Goal: Information Seeking & Learning: Learn about a topic

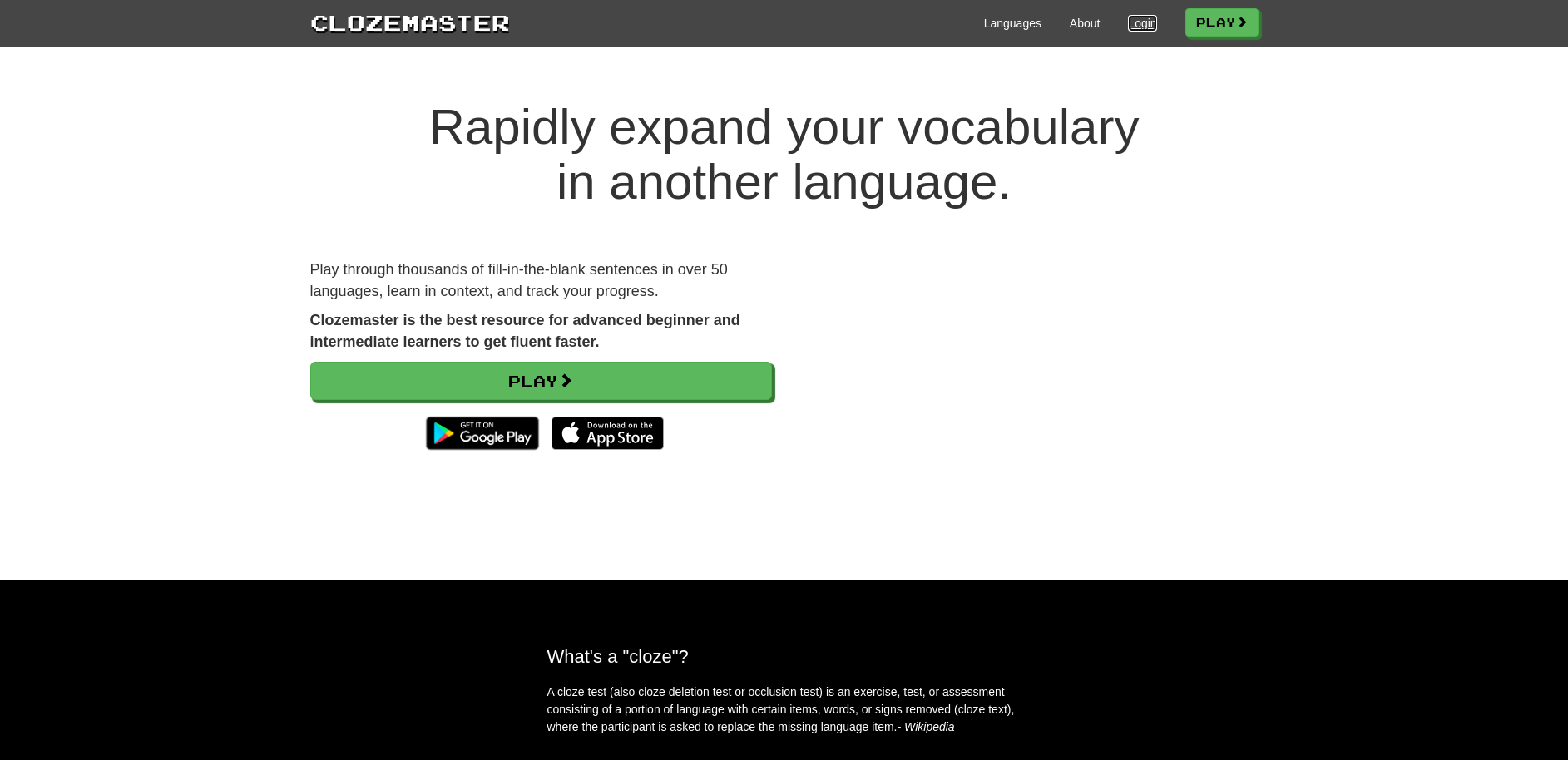
click at [1146, 25] on link "Login" at bounding box center [1141, 23] width 28 height 16
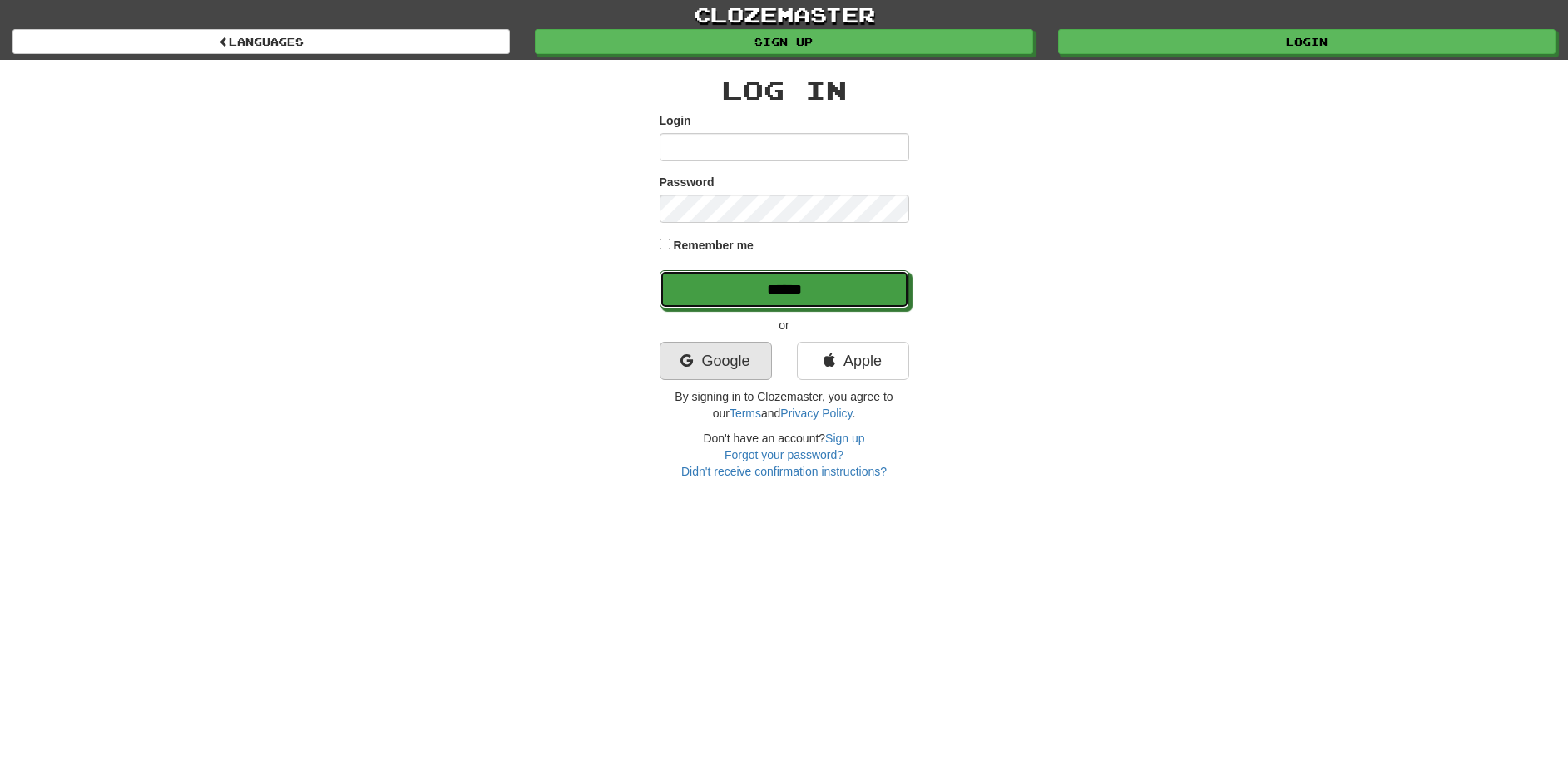
drag, startPoint x: 687, startPoint y: 302, endPoint x: 714, endPoint y: 349, distance: 54.2
click at [688, 302] on input "******" at bounding box center [784, 290] width 249 height 39
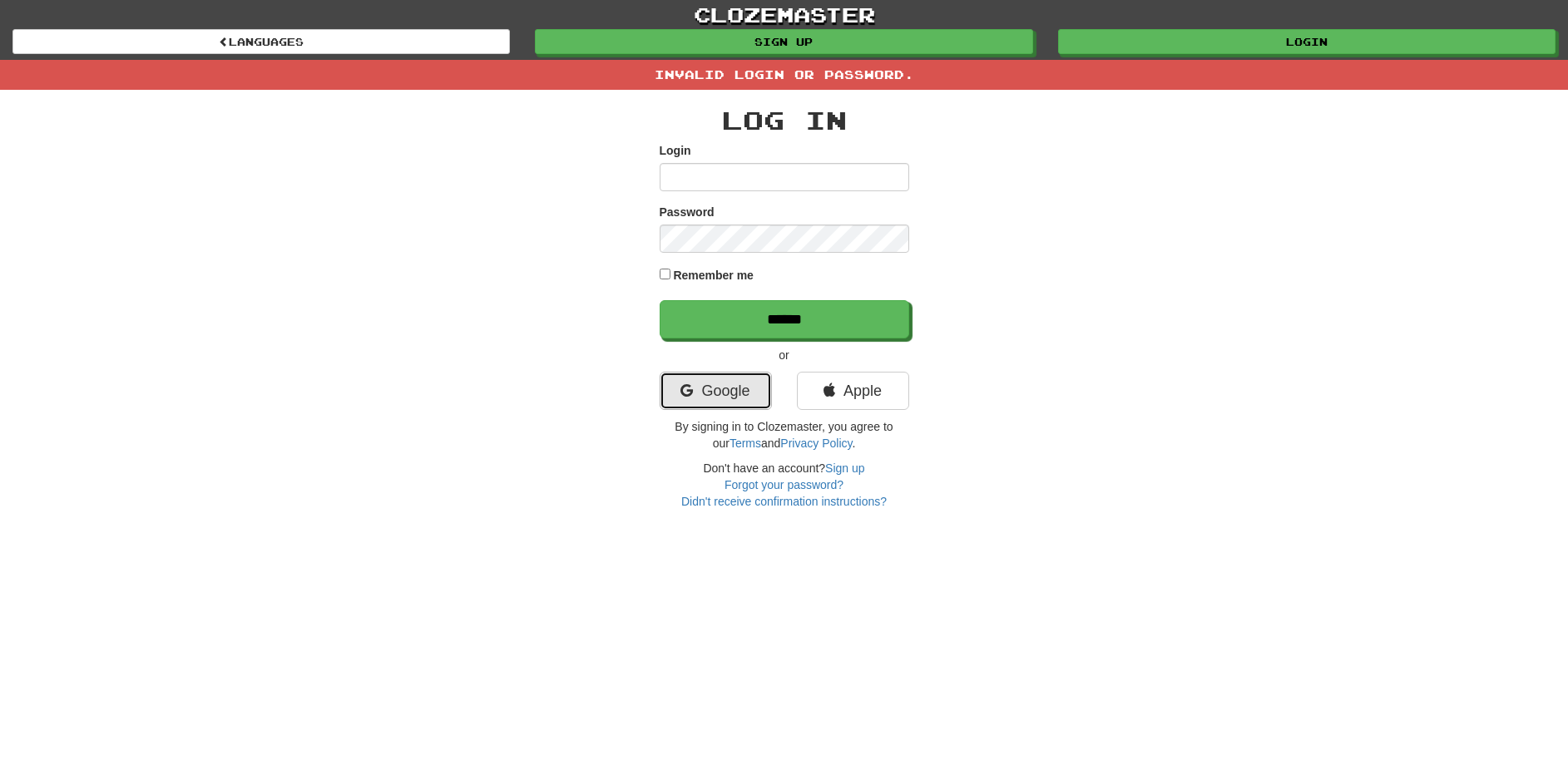
click at [710, 380] on link "Google" at bounding box center [715, 391] width 112 height 39
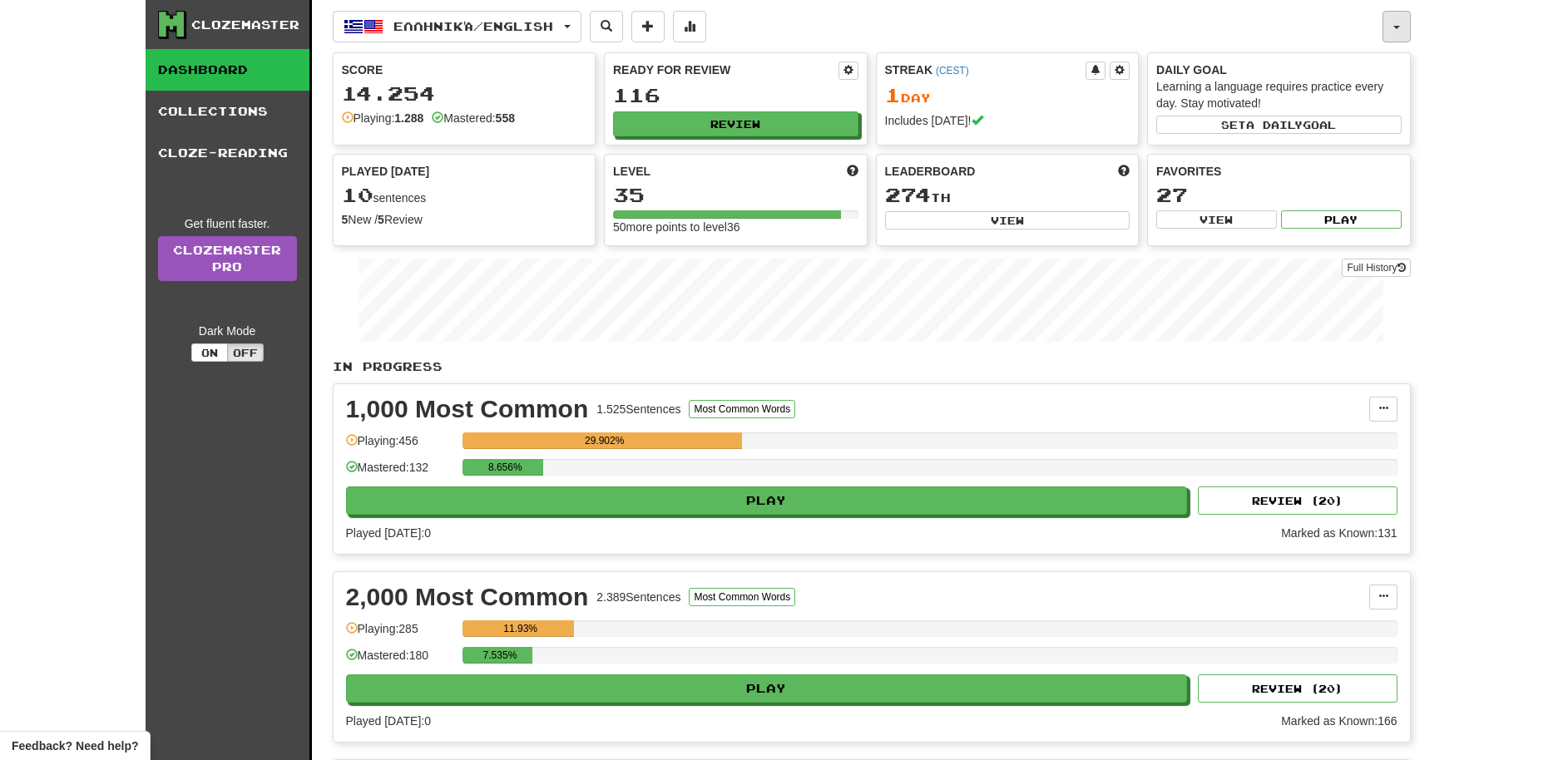
click at [1406, 22] on button "button" at bounding box center [1396, 26] width 28 height 32
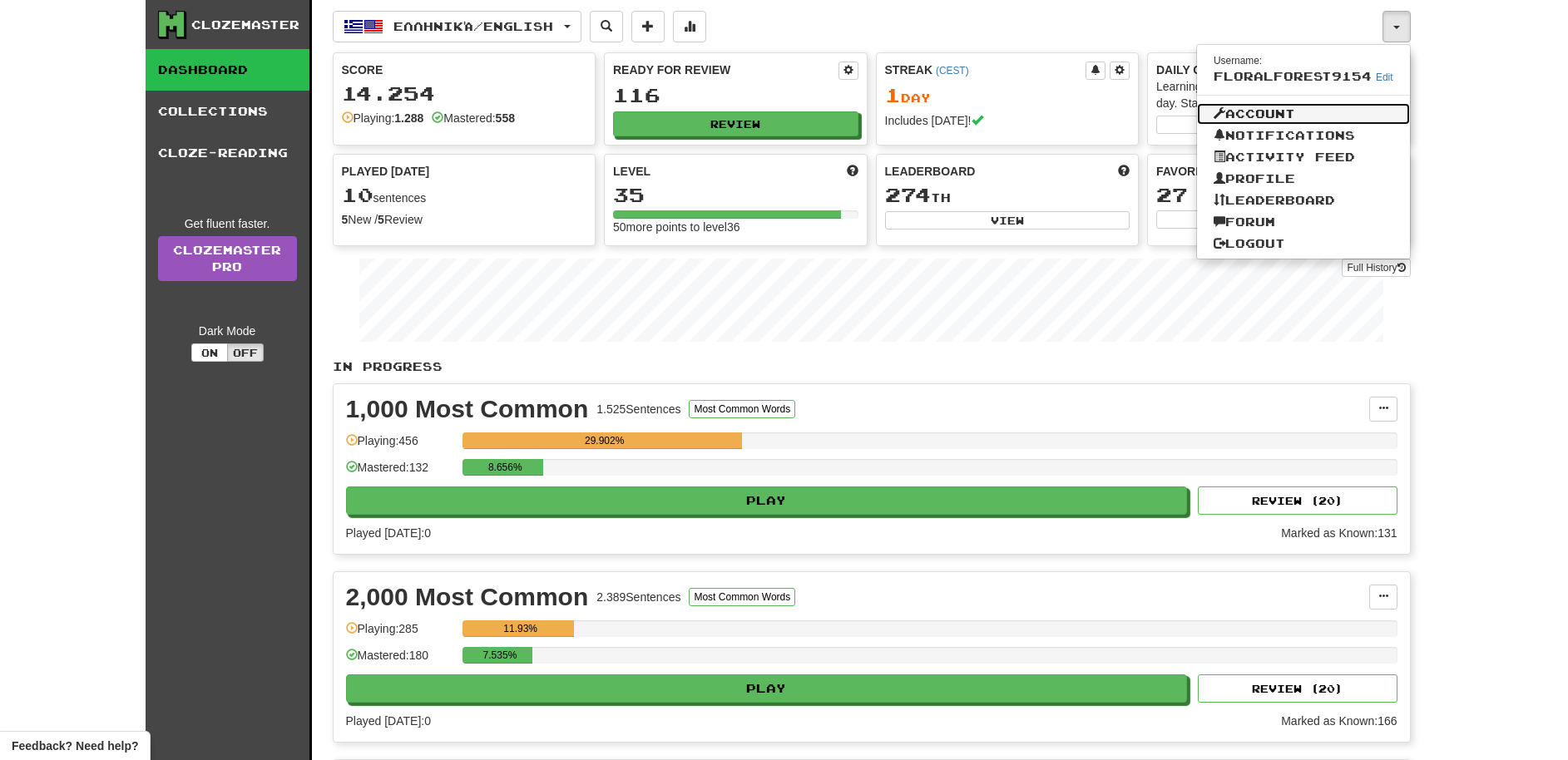
click at [1321, 109] on link "Account" at bounding box center [1303, 114] width 213 height 21
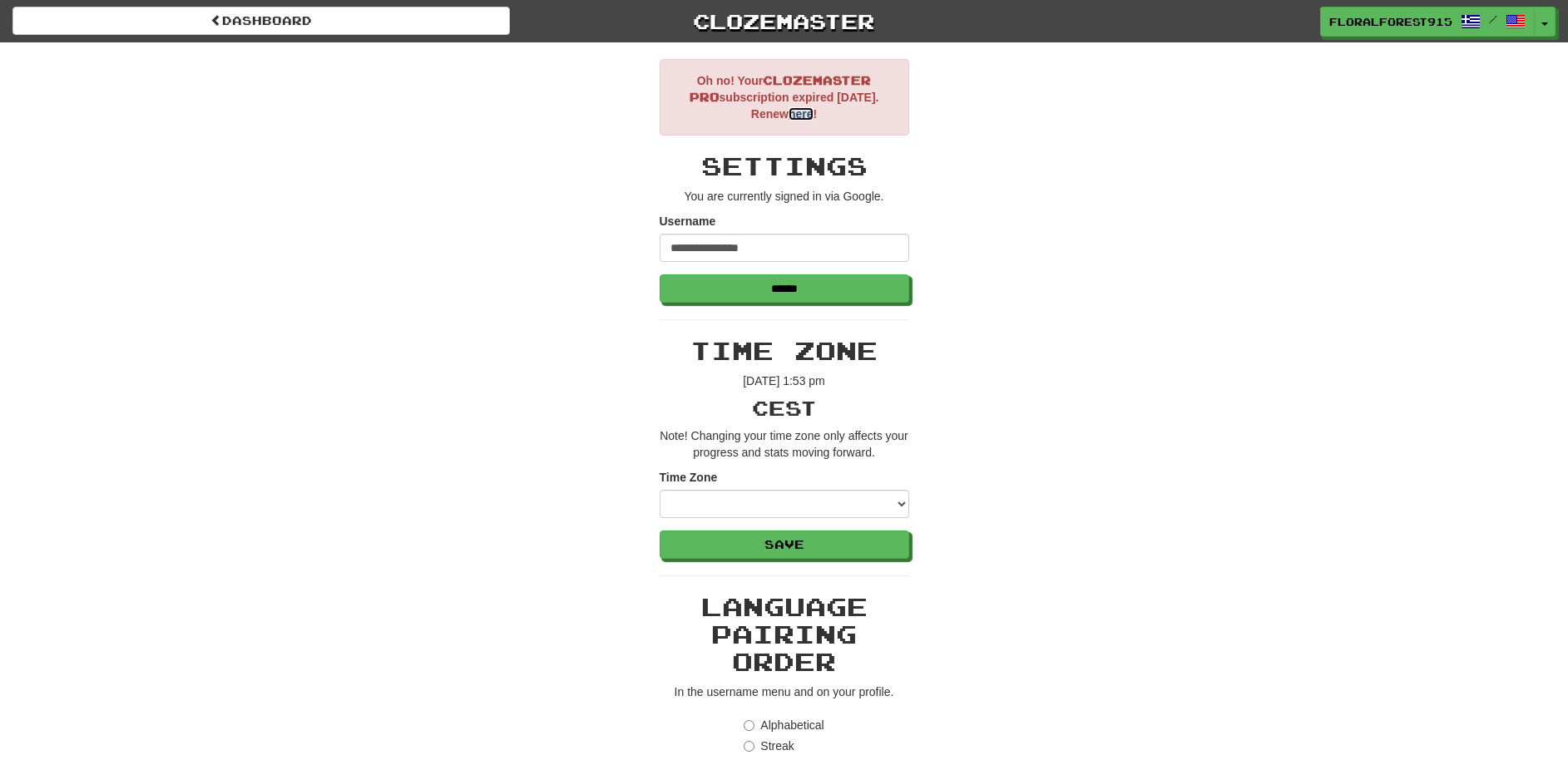
click at [807, 118] on link "here" at bounding box center [801, 114] width 25 height 14
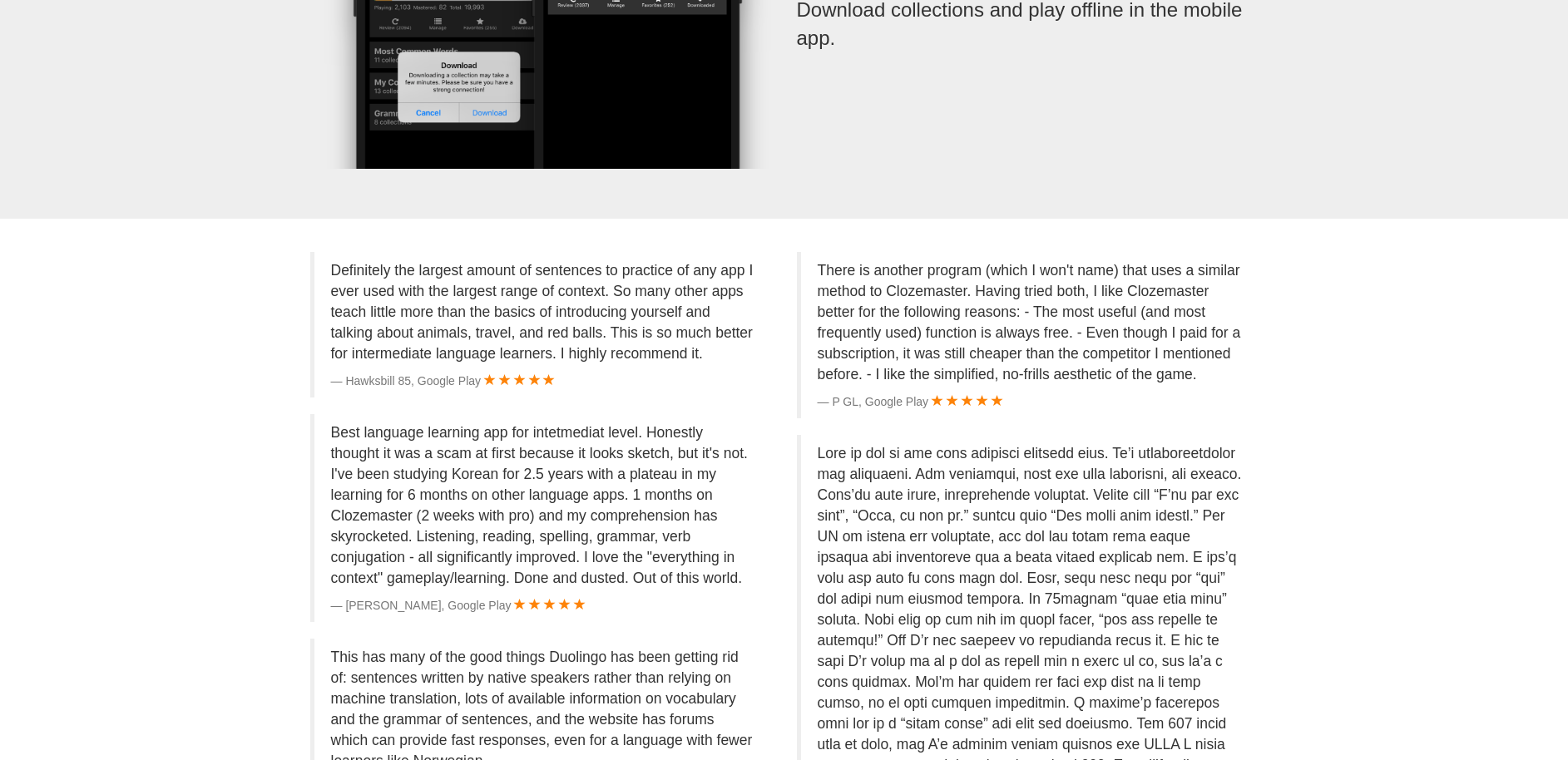
scroll to position [3357, 0]
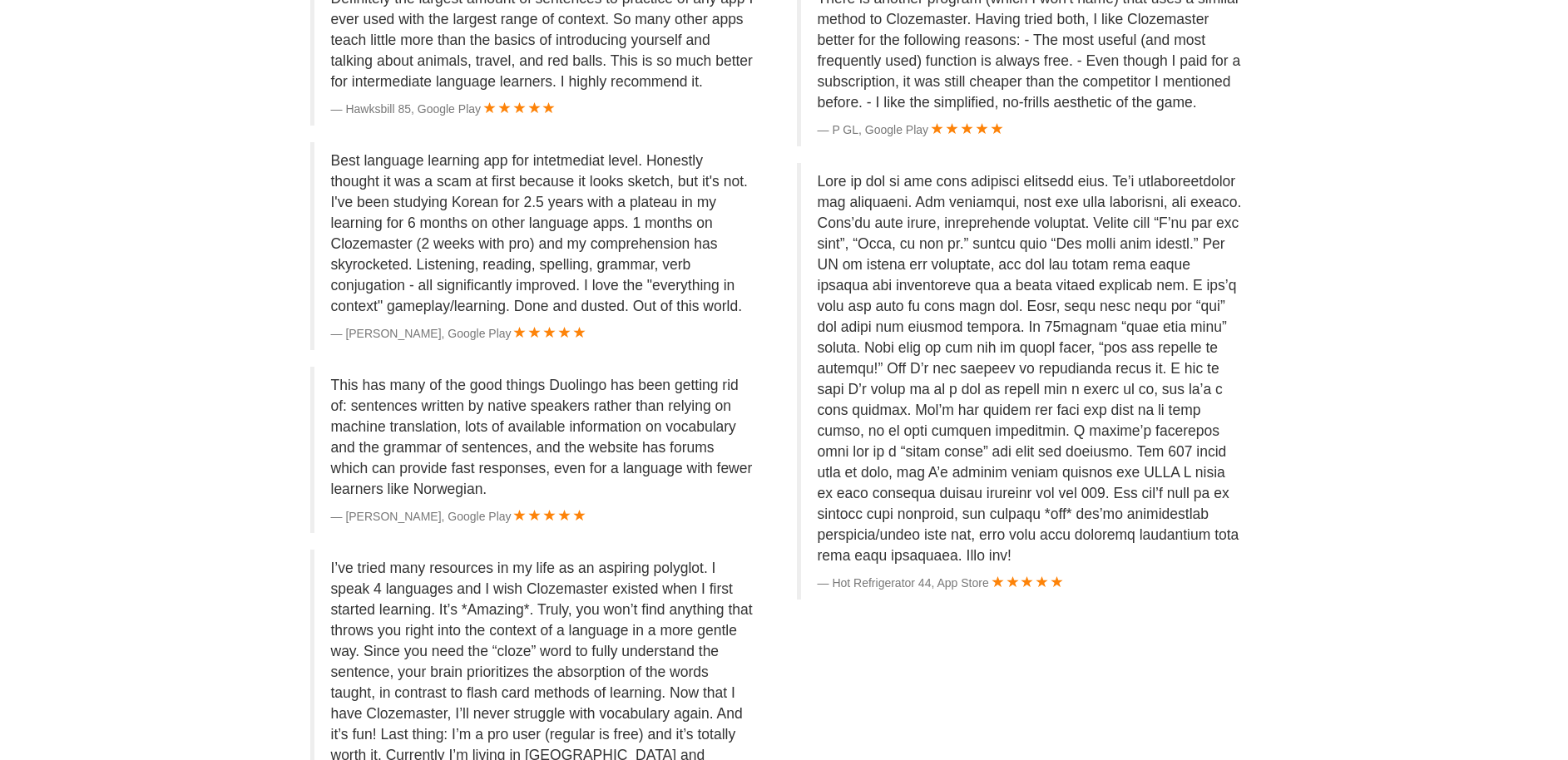
click at [363, 382] on p "This has many of the good things Duolingo has been getting rid of: sentences wr…" at bounding box center [543, 436] width 424 height 125
drag, startPoint x: 423, startPoint y: 396, endPoint x: 497, endPoint y: 408, distance: 75.0
click at [497, 408] on p "This has many of the good things Duolingo has been getting rid of: sentences wr…" at bounding box center [543, 436] width 424 height 125
click at [335, 382] on p "This has many of the good things Duolingo has been getting rid of: sentences wr…" at bounding box center [543, 436] width 424 height 125
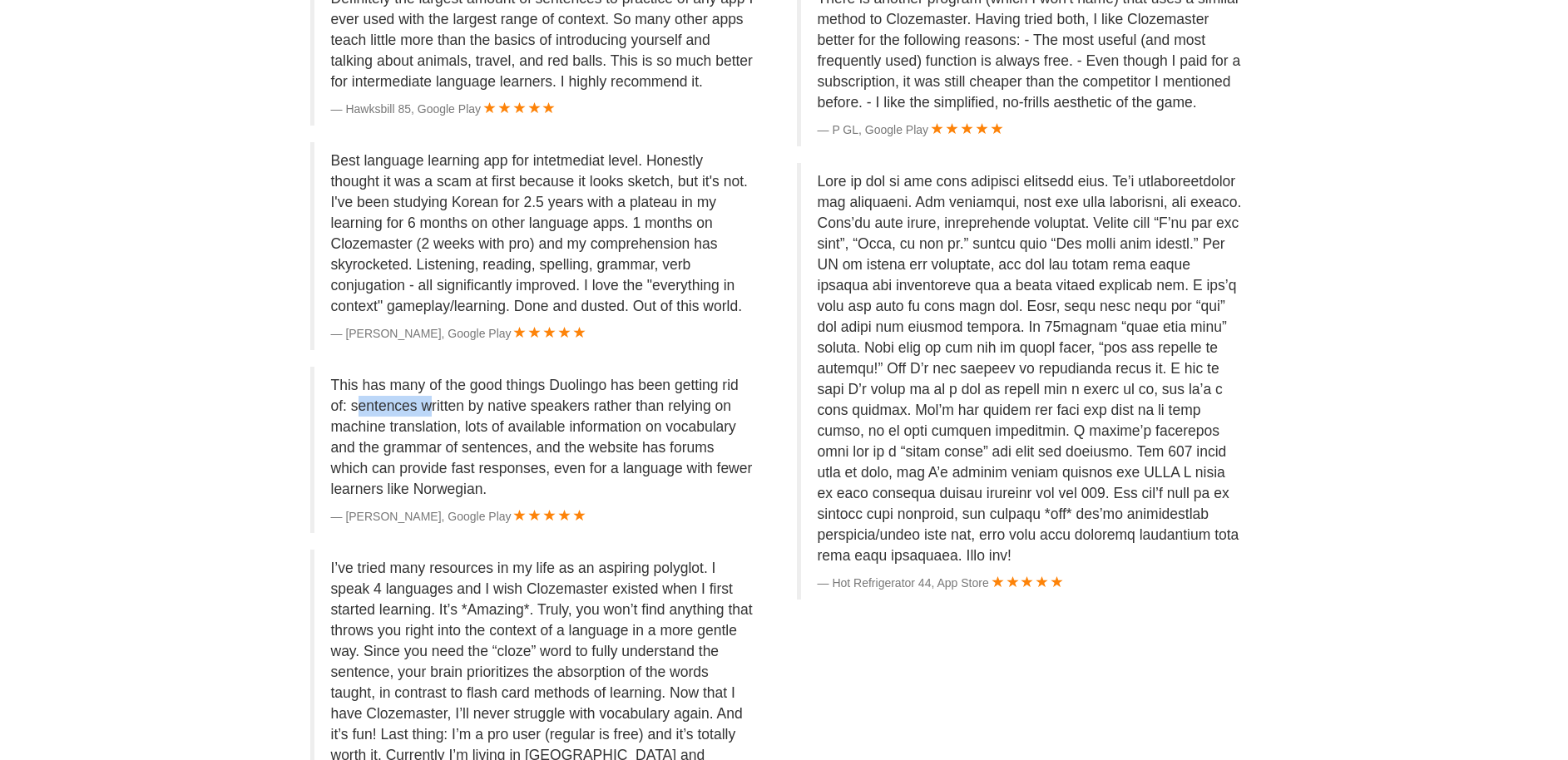
drag, startPoint x: 385, startPoint y: 413, endPoint x: 419, endPoint y: 411, distance: 34.1
click at [422, 415] on p "This has many of the good things Duolingo has been getting rid of: sentences wr…" at bounding box center [543, 436] width 424 height 125
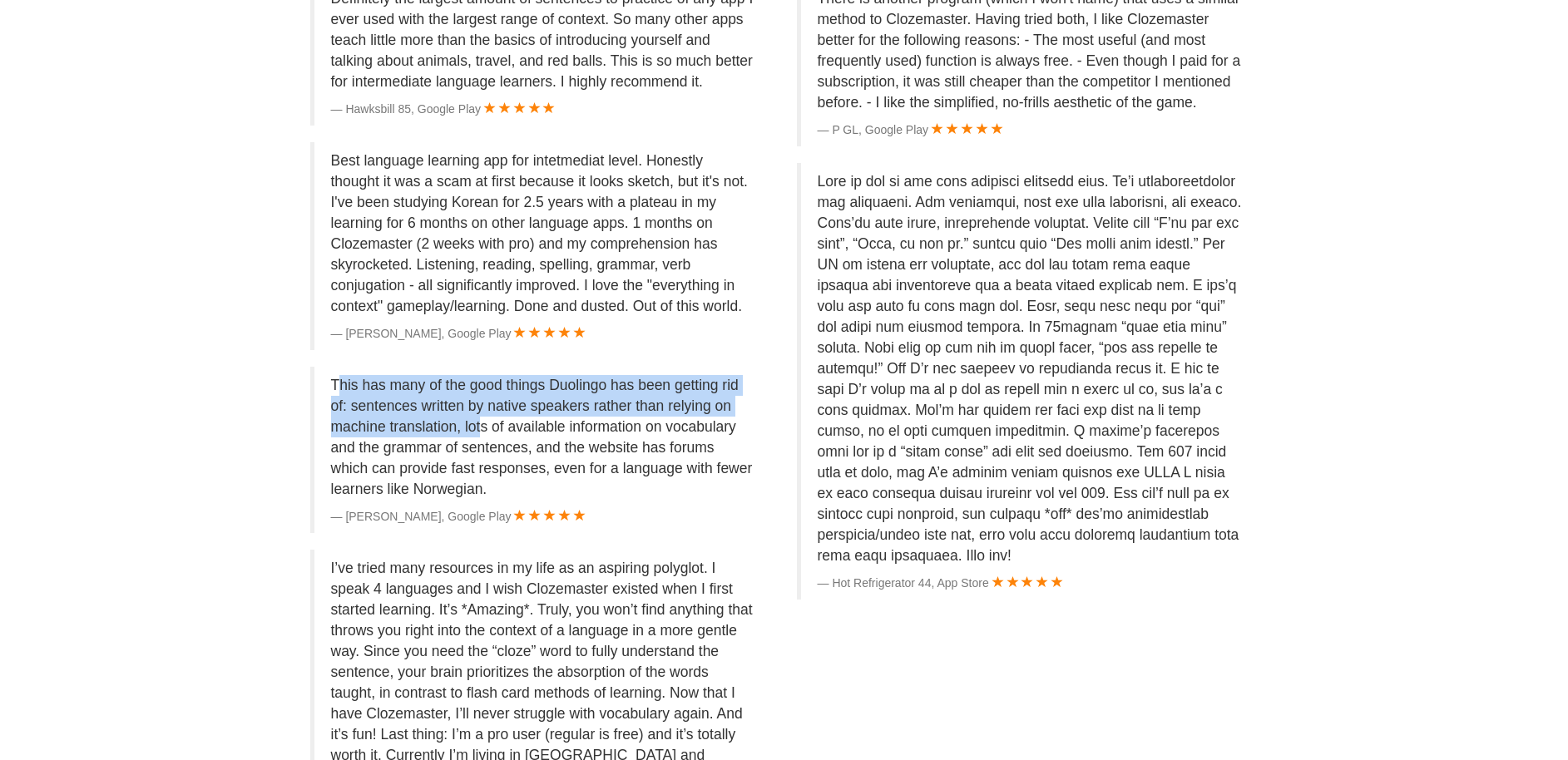
drag, startPoint x: 329, startPoint y: 380, endPoint x: 475, endPoint y: 422, distance: 151.9
click at [475, 422] on blockquote "This has many of the good things Duolingo has been getting rid of: sentences wr…" at bounding box center [541, 450] width 462 height 166
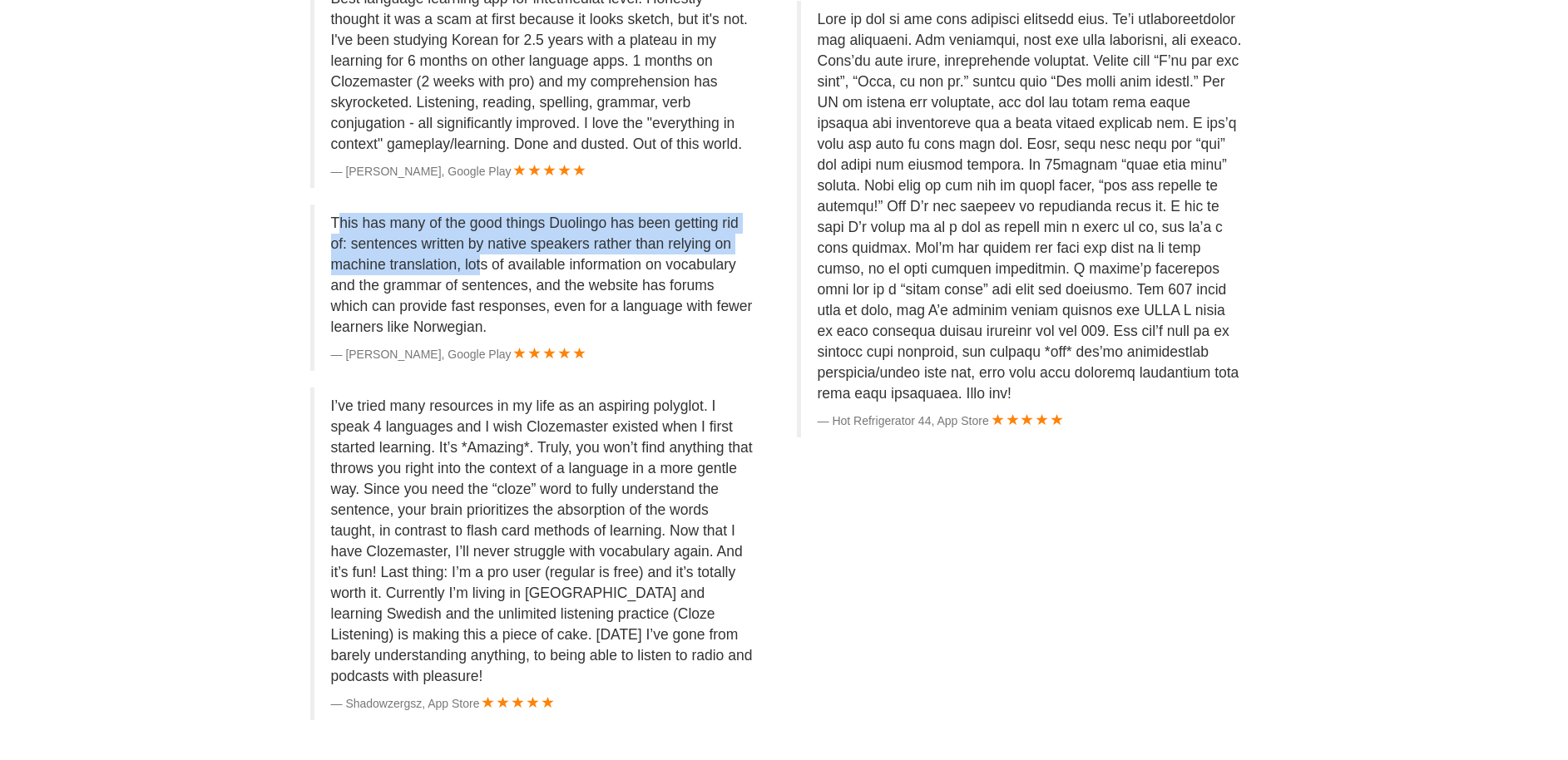
scroll to position [3522, 0]
